Goal: Task Accomplishment & Management: Manage account settings

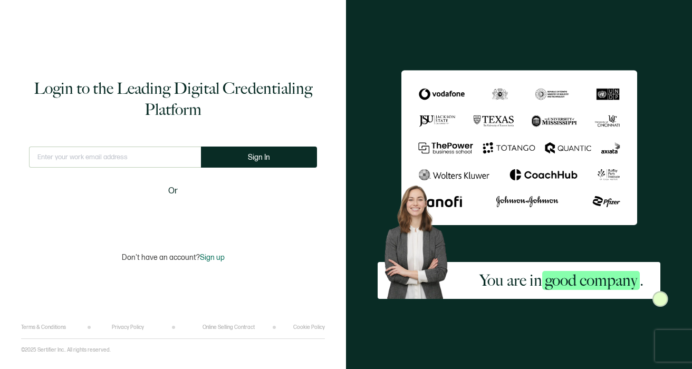
click at [82, 157] on input "text" at bounding box center [115, 157] width 172 height 21
type input "[EMAIL_ADDRESS][DOMAIN_NAME]"
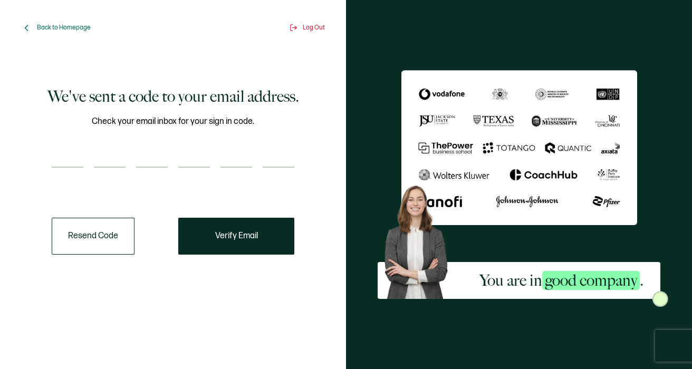
click at [69, 188] on div "We've sent a code to your email address. Check your email inbox for your sign i…" at bounding box center [173, 171] width 288 height 220
paste input "5"
type input "5"
type input "0"
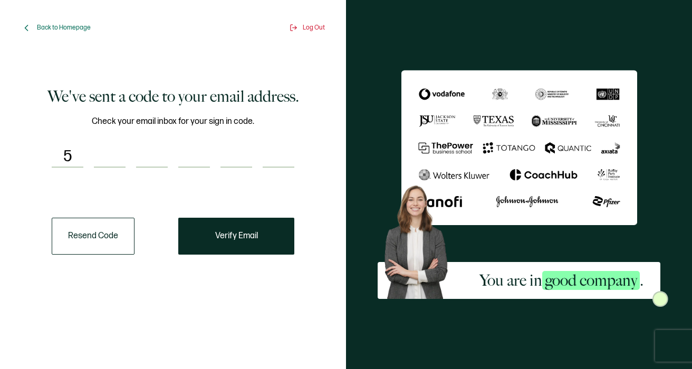
type input "1"
type input "8"
type input "7"
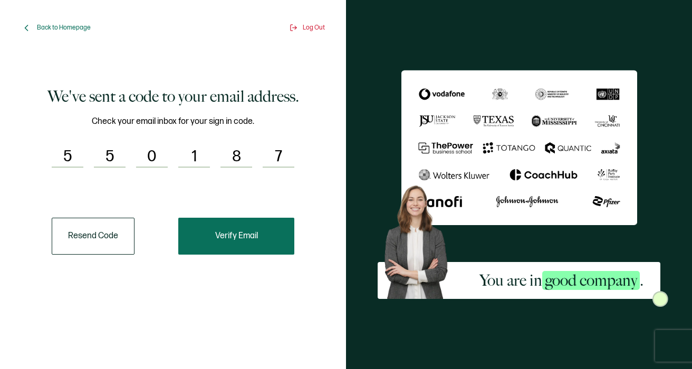
click at [226, 245] on button "Verify Email" at bounding box center [236, 236] width 116 height 37
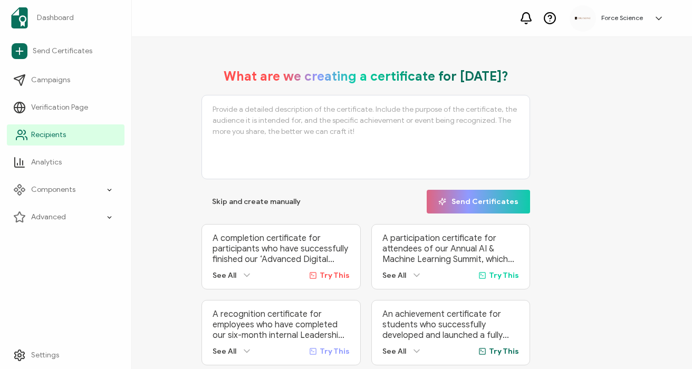
click at [39, 137] on span "Recipients" at bounding box center [48, 135] width 35 height 11
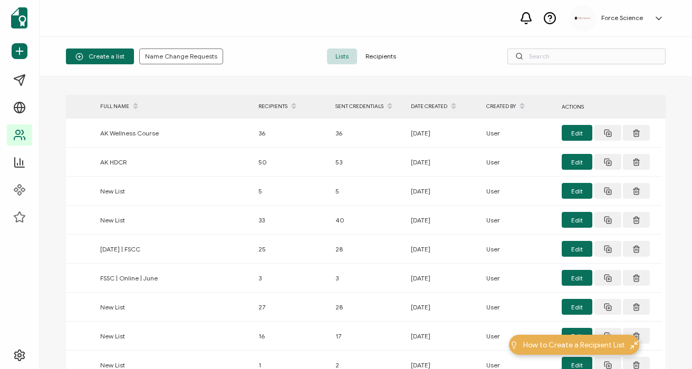
click at [387, 56] on span "Recipients" at bounding box center [380, 57] width 47 height 16
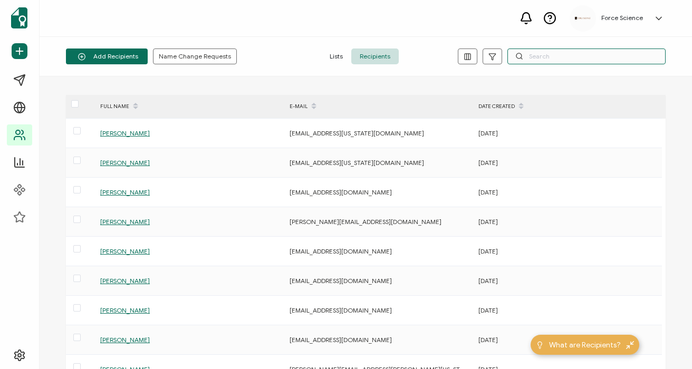
click at [600, 52] on input "text" at bounding box center [587, 57] width 158 height 16
paste input "550187"
type input "550187"
click at [578, 61] on input "text" at bounding box center [587, 57] width 158 height 16
paste input "[PERSON_NAME][EMAIL_ADDRESS][DOMAIN_NAME]"
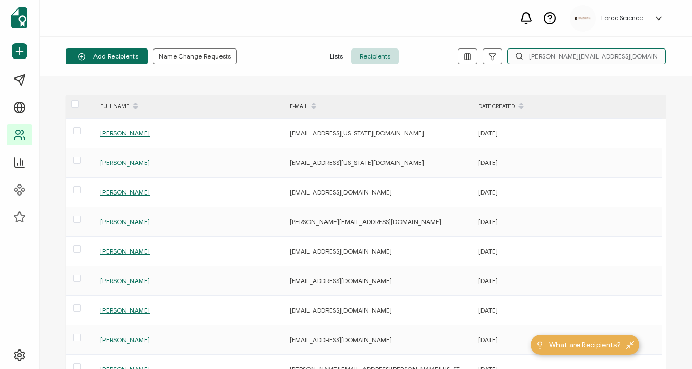
type input "[PERSON_NAME][EMAIL_ADDRESS][DOMAIN_NAME]"
